Goal: Communication & Community: Share content

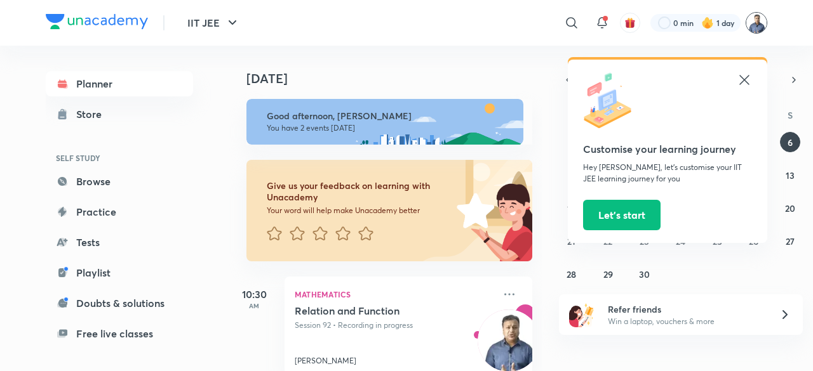
click at [751, 28] on img at bounding box center [756, 23] width 22 height 22
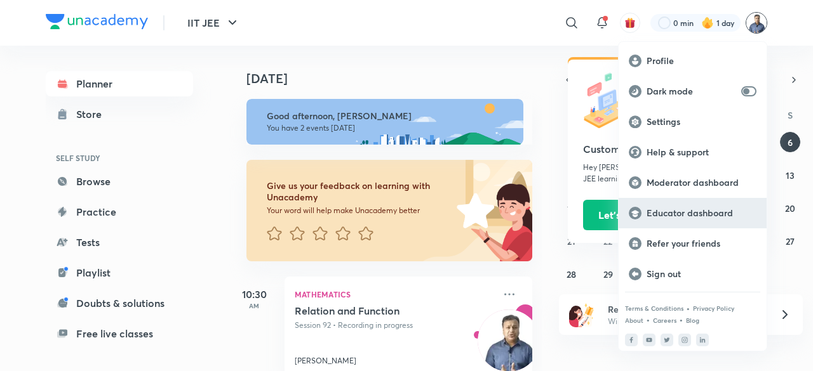
click at [684, 216] on p "Educator dashboard" at bounding box center [701, 213] width 110 height 11
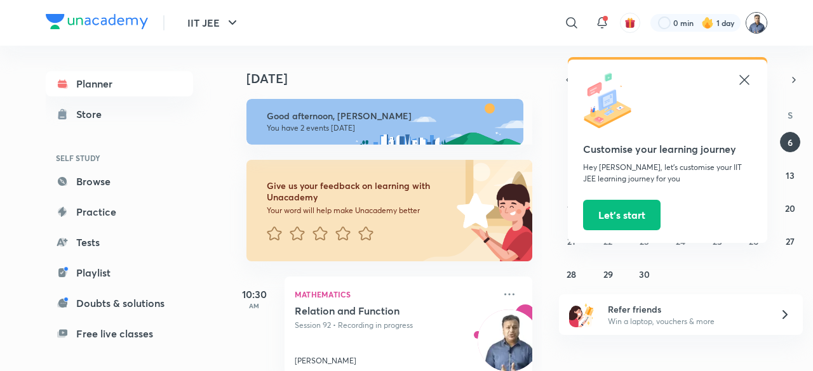
click at [762, 21] on img at bounding box center [756, 23] width 22 height 22
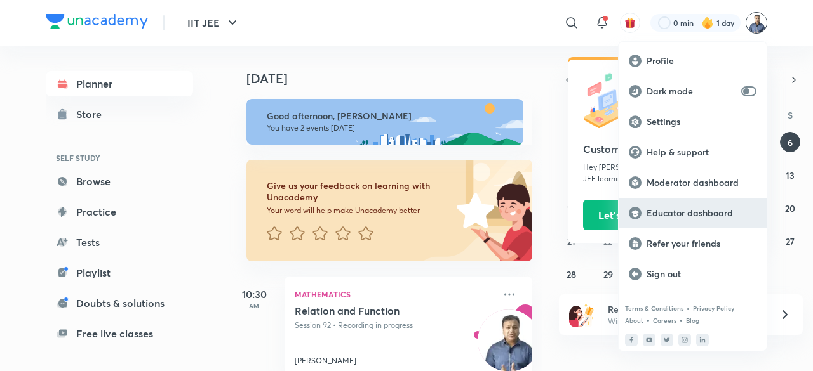
click at [683, 215] on p "Educator dashboard" at bounding box center [701, 213] width 110 height 11
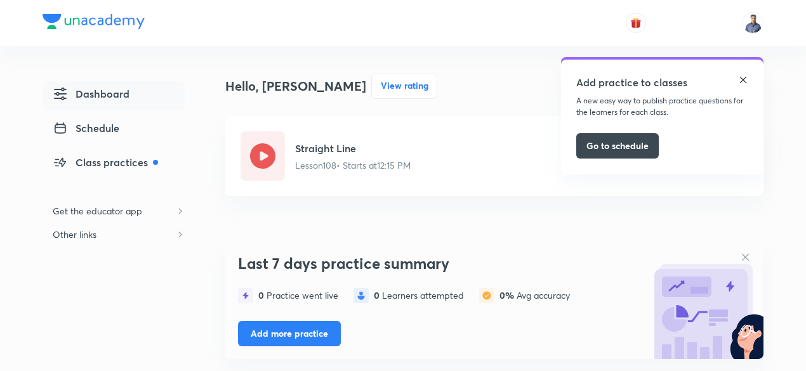
click at [744, 79] on img at bounding box center [743, 80] width 10 height 10
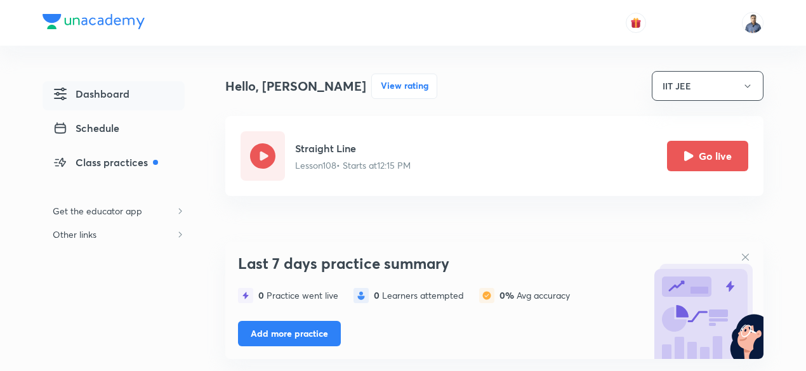
click at [714, 162] on button "Go live" at bounding box center [707, 156] width 81 height 30
